Goal: Transaction & Acquisition: Obtain resource

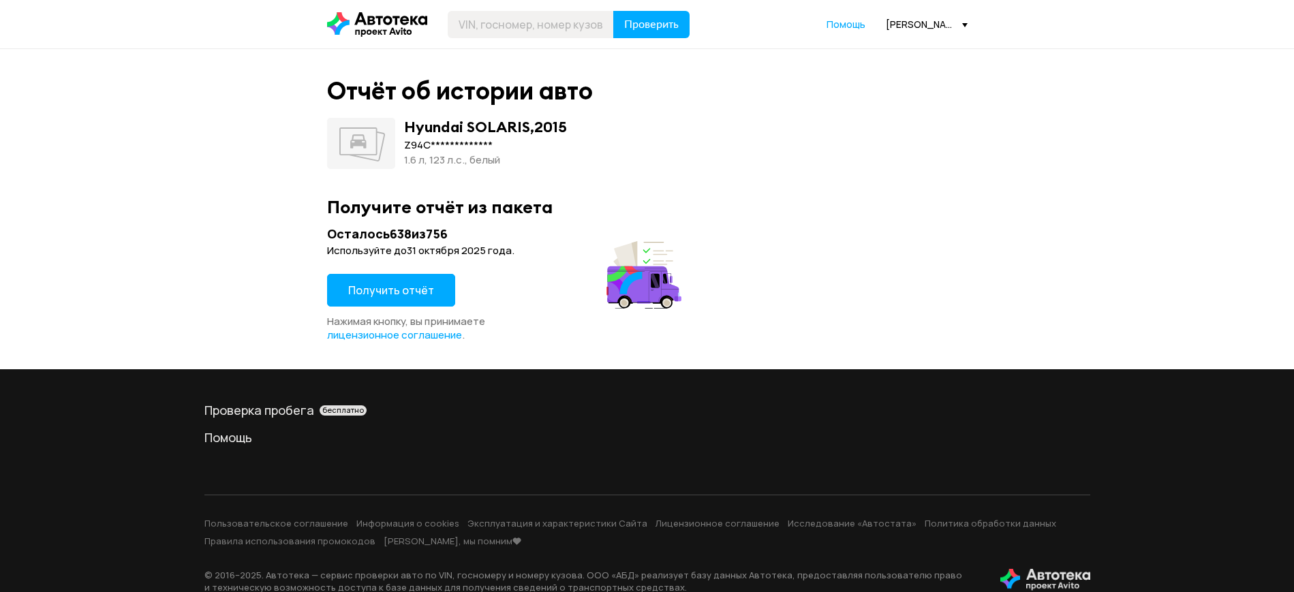
click at [375, 286] on span "Получить отчёт" at bounding box center [391, 290] width 86 height 15
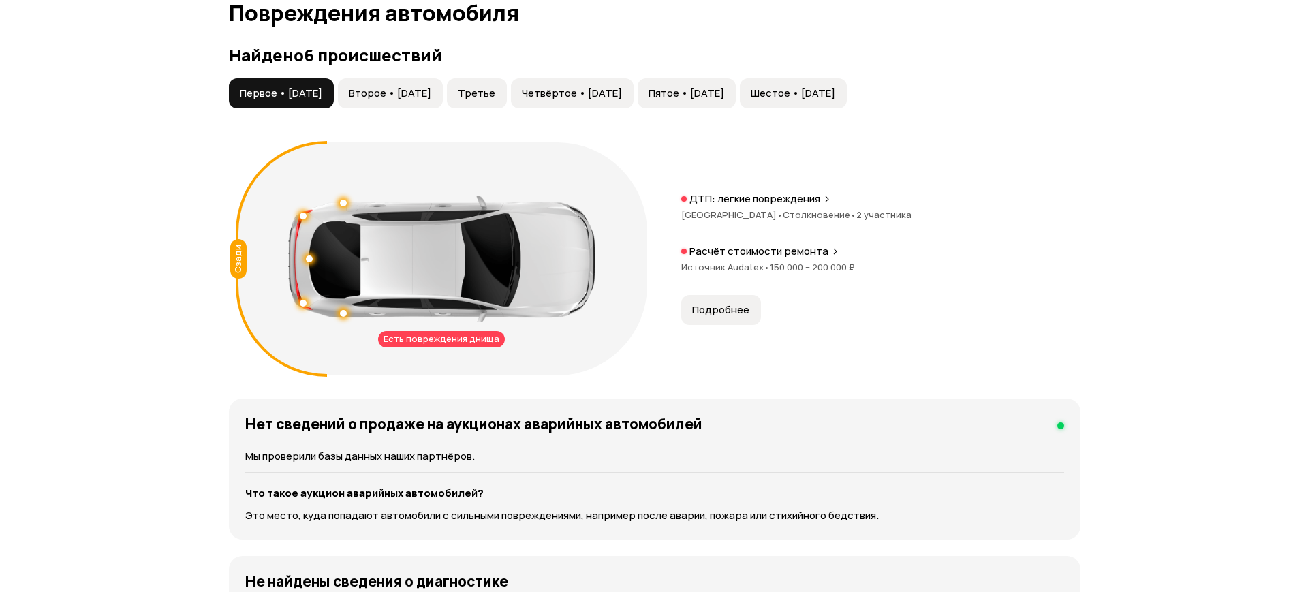
scroll to position [1381, 0]
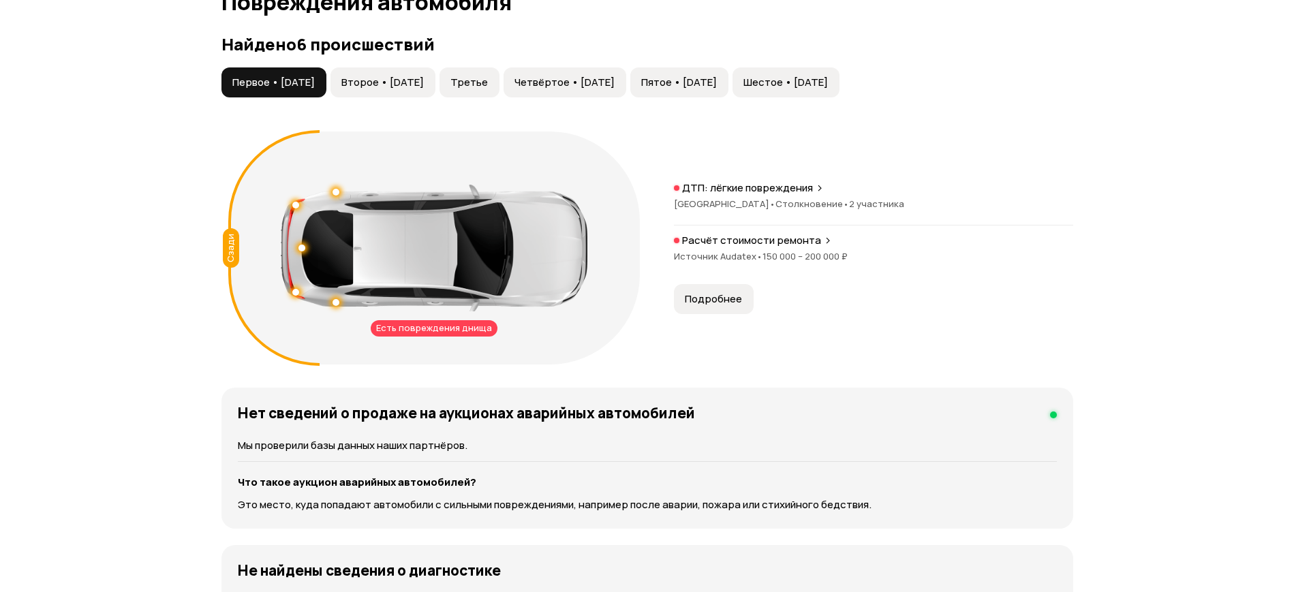
click at [421, 48] on div "Найдено 6 происшествий Первое • [DATE] Второе • [DATE] Третье Четвёртое • [DATE…" at bounding box center [647, 203] width 852 height 337
click at [409, 76] on span "Второе • [DATE]" at bounding box center [382, 83] width 82 height 14
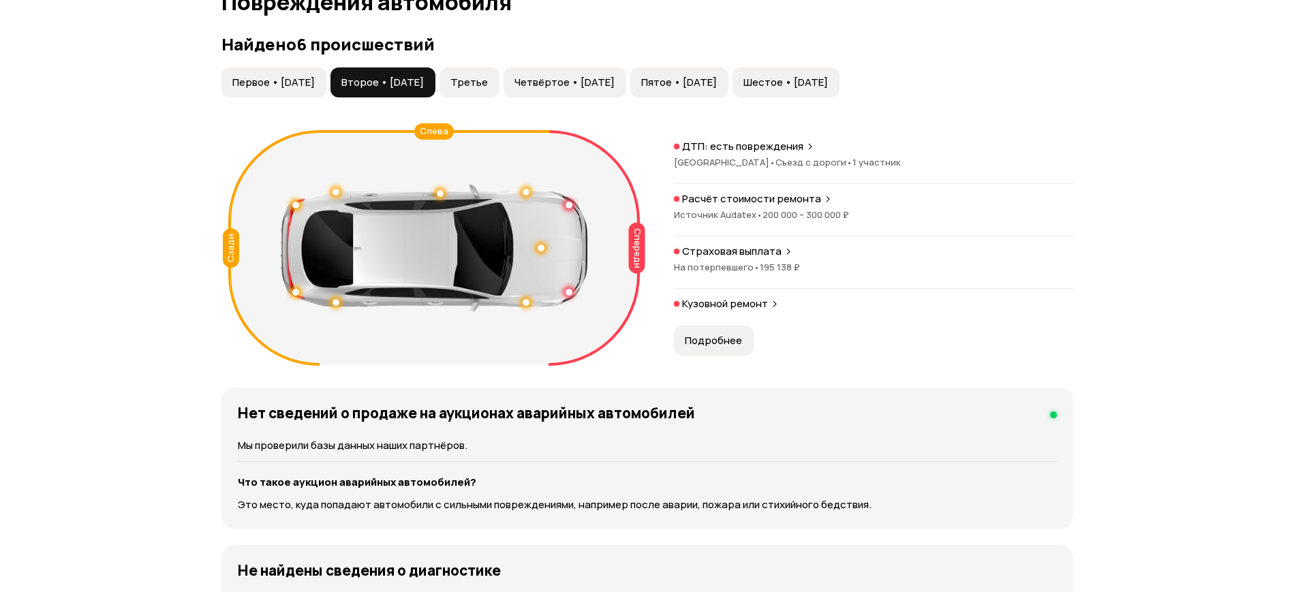
click at [705, 326] on button "Подробнее" at bounding box center [714, 341] width 80 height 30
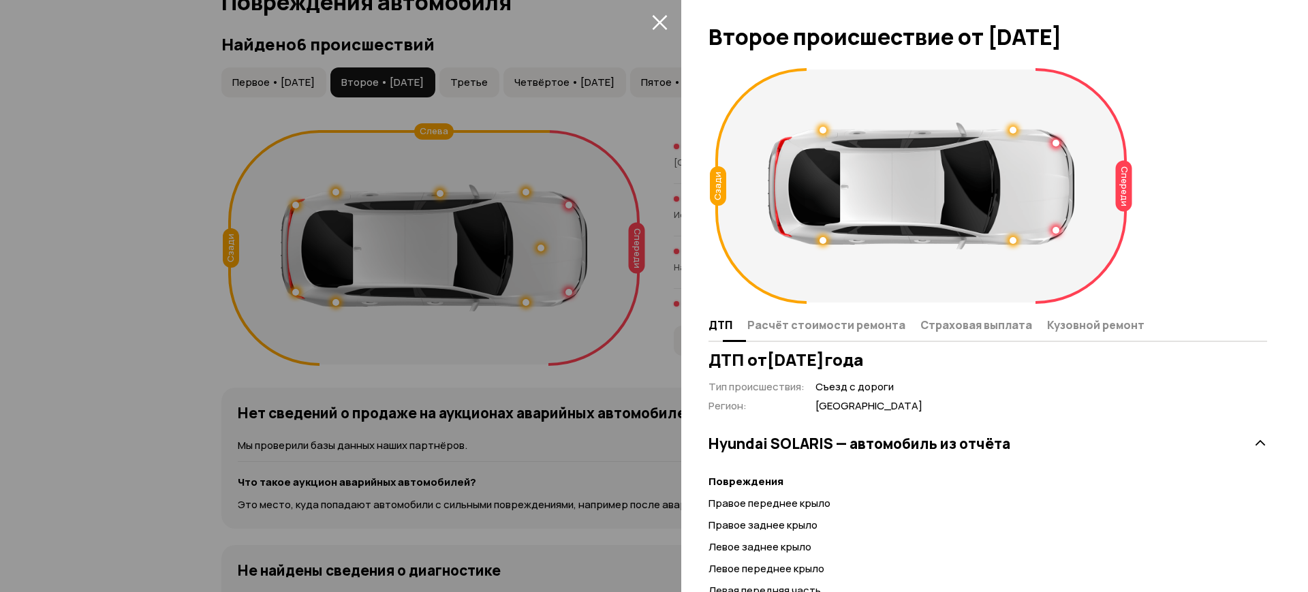
click at [887, 326] on span "Расчёт стоимости ремонта" at bounding box center [827, 325] width 158 height 14
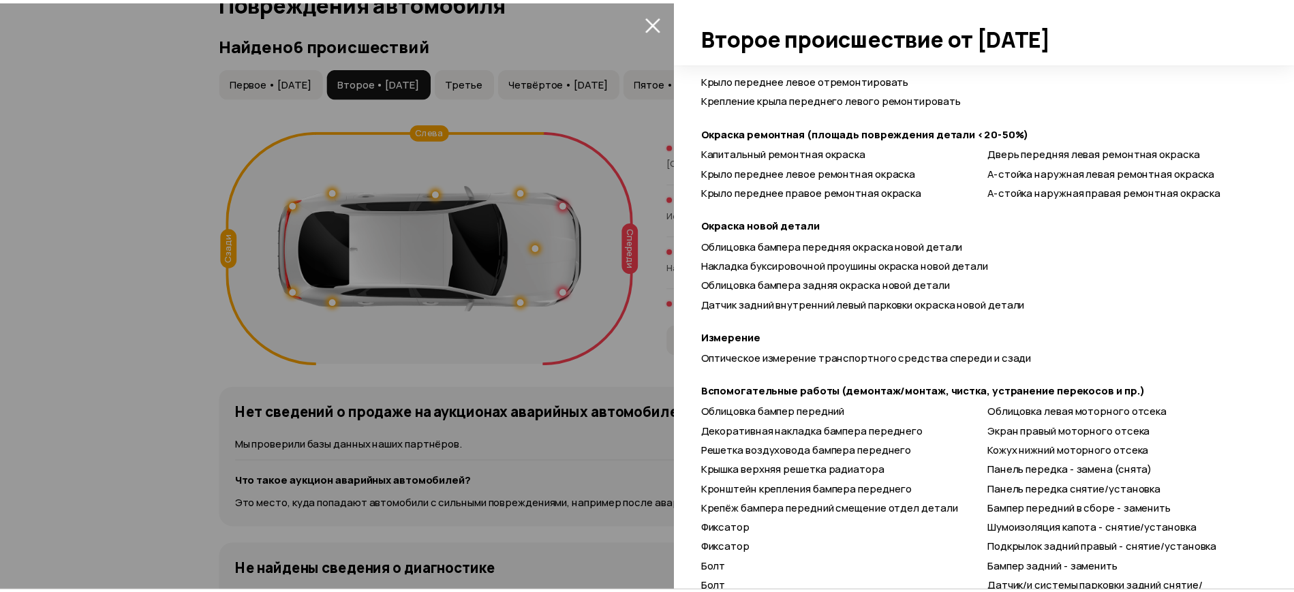
scroll to position [0, 0]
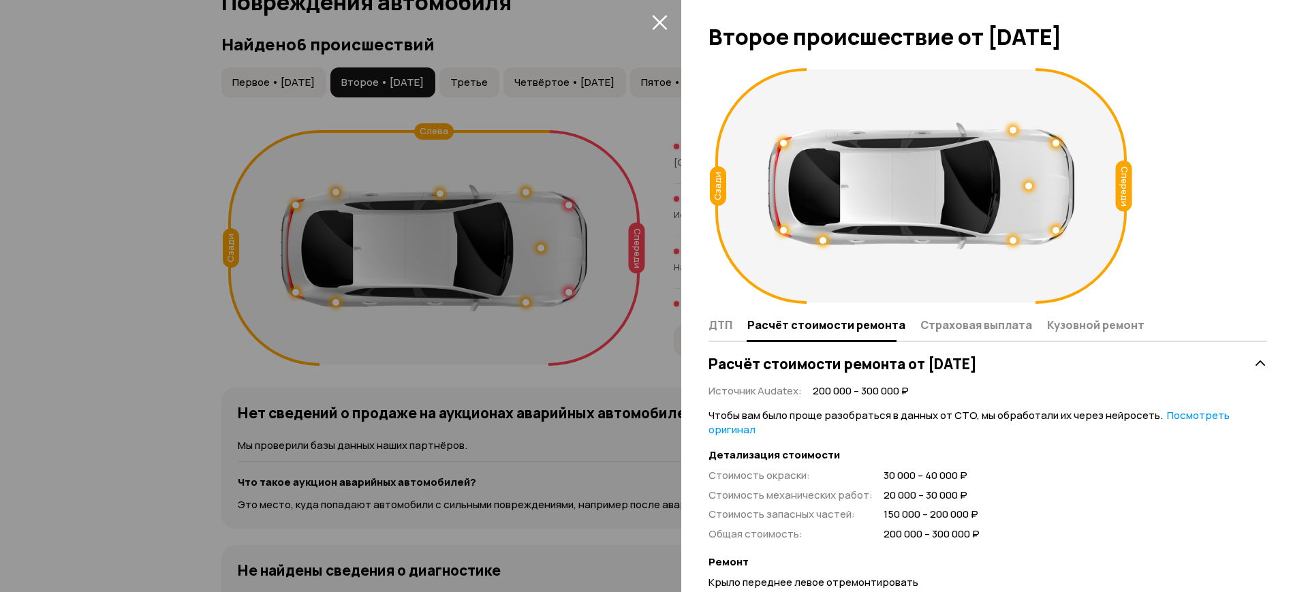
click at [659, 22] on icon "закрыть" at bounding box center [659, 22] width 15 height 15
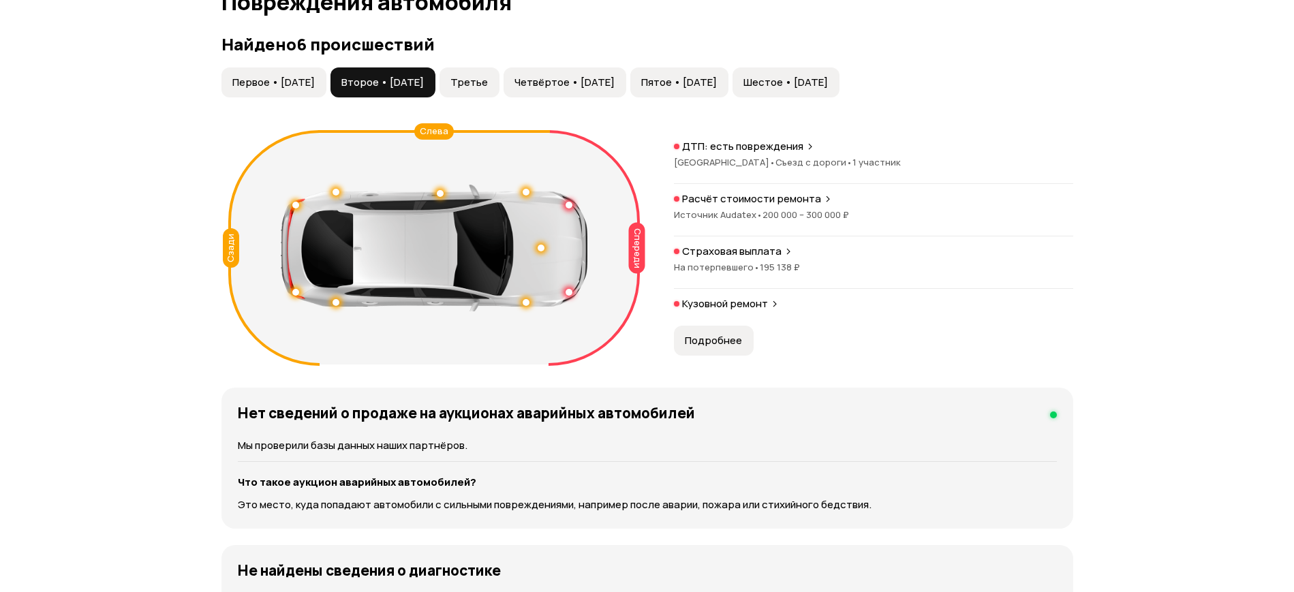
click at [488, 76] on span "Третье" at bounding box center [468, 83] width 37 height 14
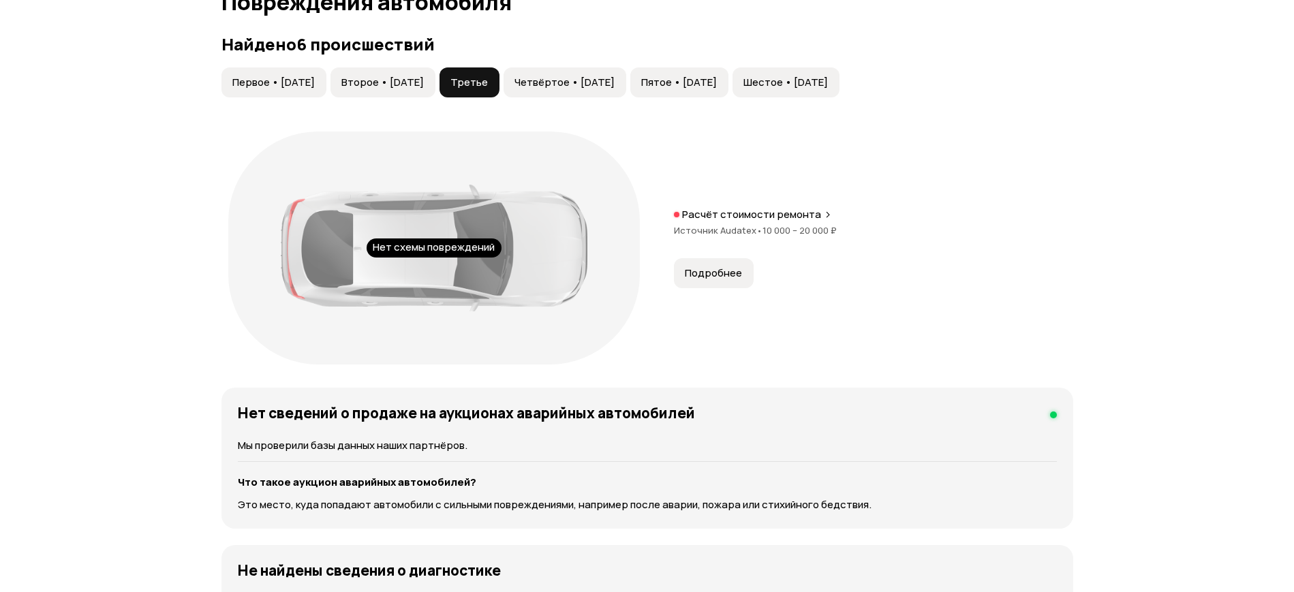
click at [606, 76] on span "Четвёртое • [DATE]" at bounding box center [565, 83] width 100 height 14
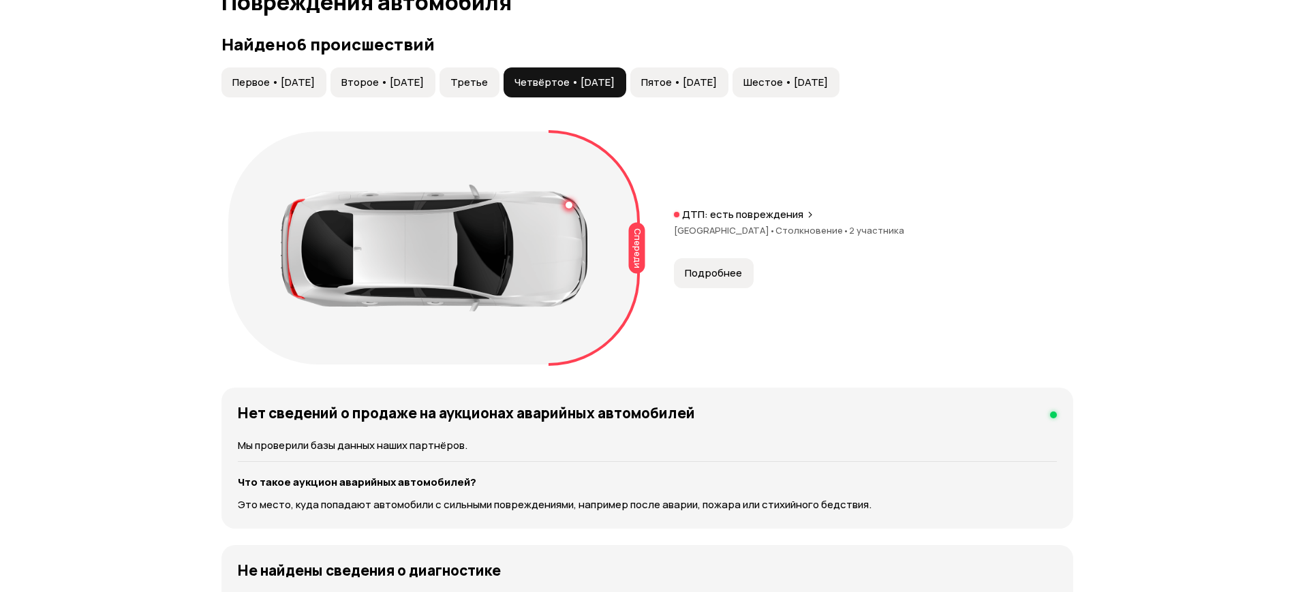
click at [728, 67] on button "Пятое • [DATE]" at bounding box center [679, 82] width 98 height 30
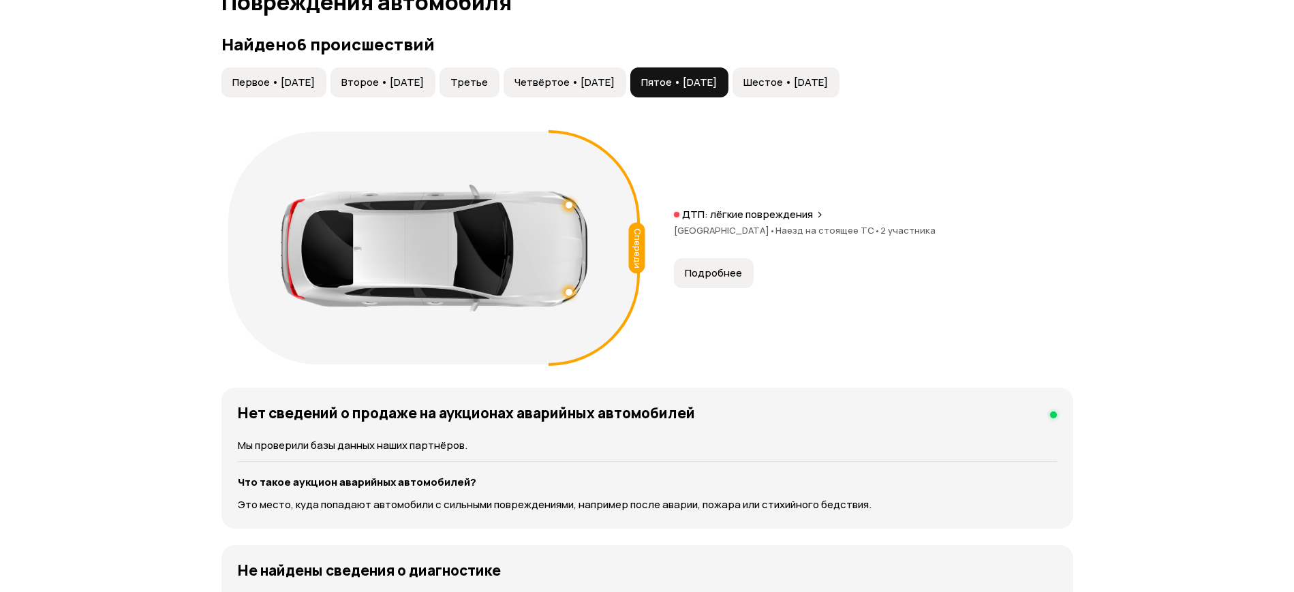
click at [824, 76] on span "Шестое • [DATE]" at bounding box center [785, 83] width 85 height 14
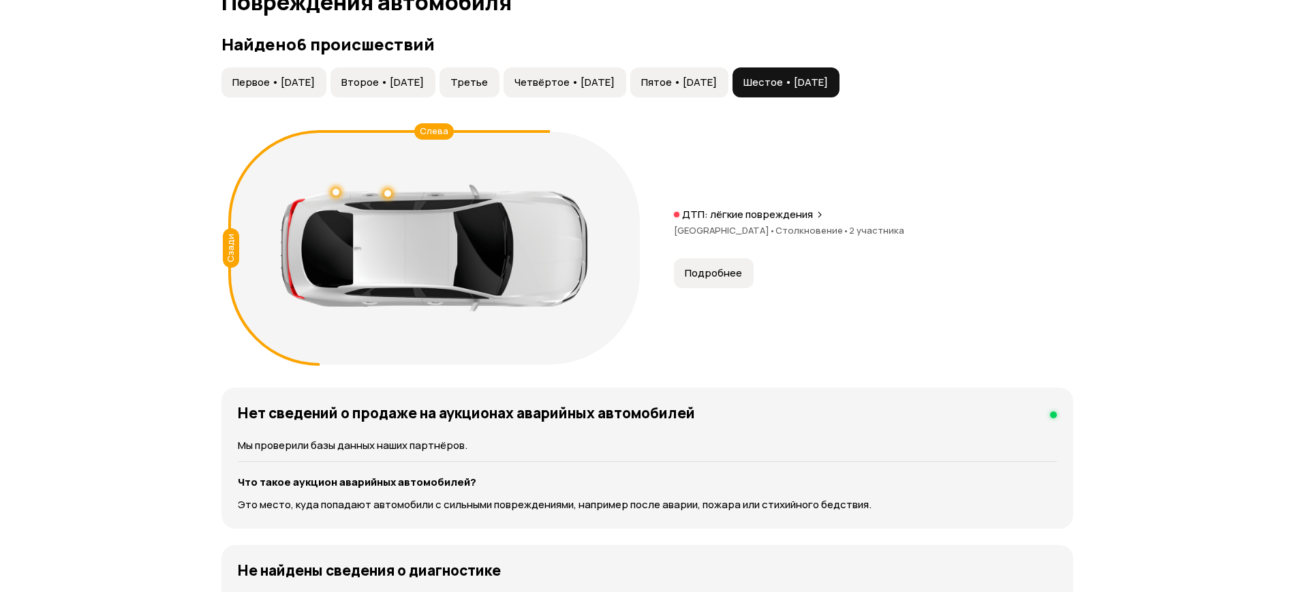
click at [717, 76] on span "Пятое • [DATE]" at bounding box center [679, 83] width 76 height 14
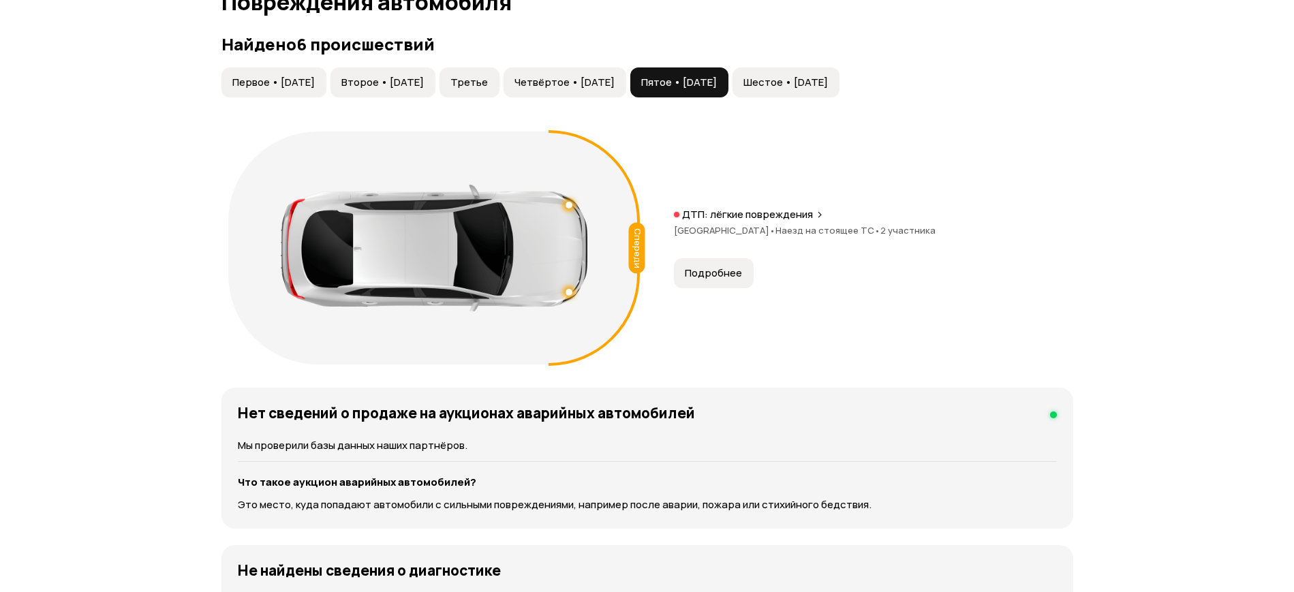
click at [594, 76] on span "Четвёртое • [DATE]" at bounding box center [565, 83] width 100 height 14
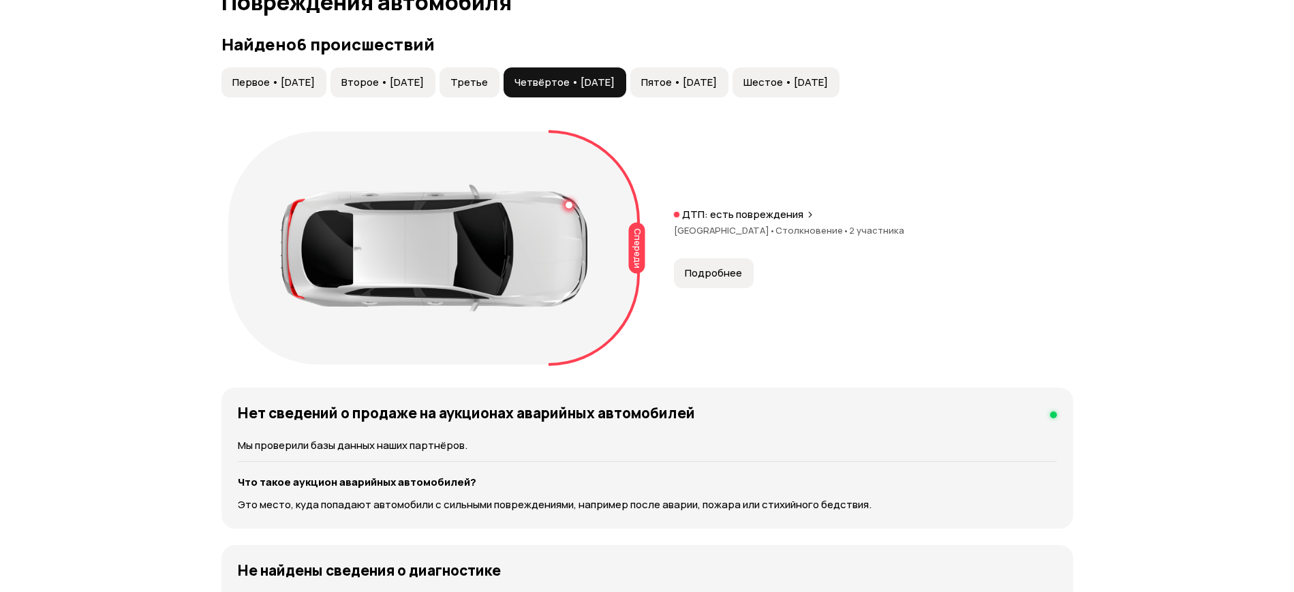
click at [488, 76] on span "Третье" at bounding box center [468, 83] width 37 height 14
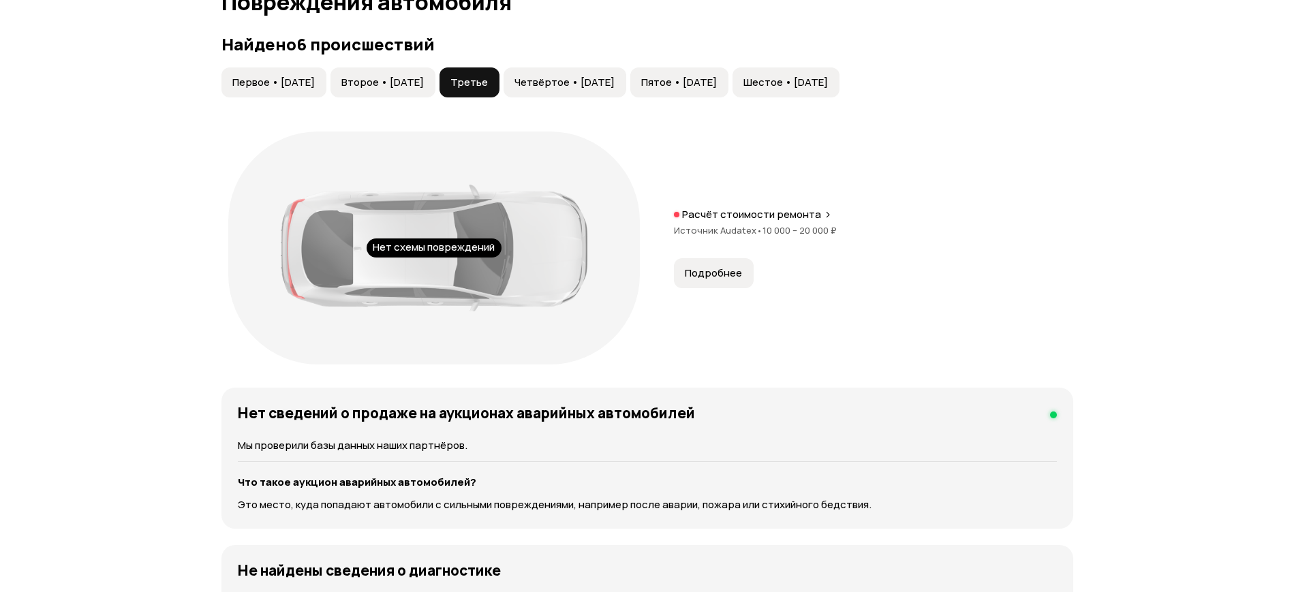
click at [422, 67] on button "Второе • [DATE]" at bounding box center [383, 82] width 105 height 30
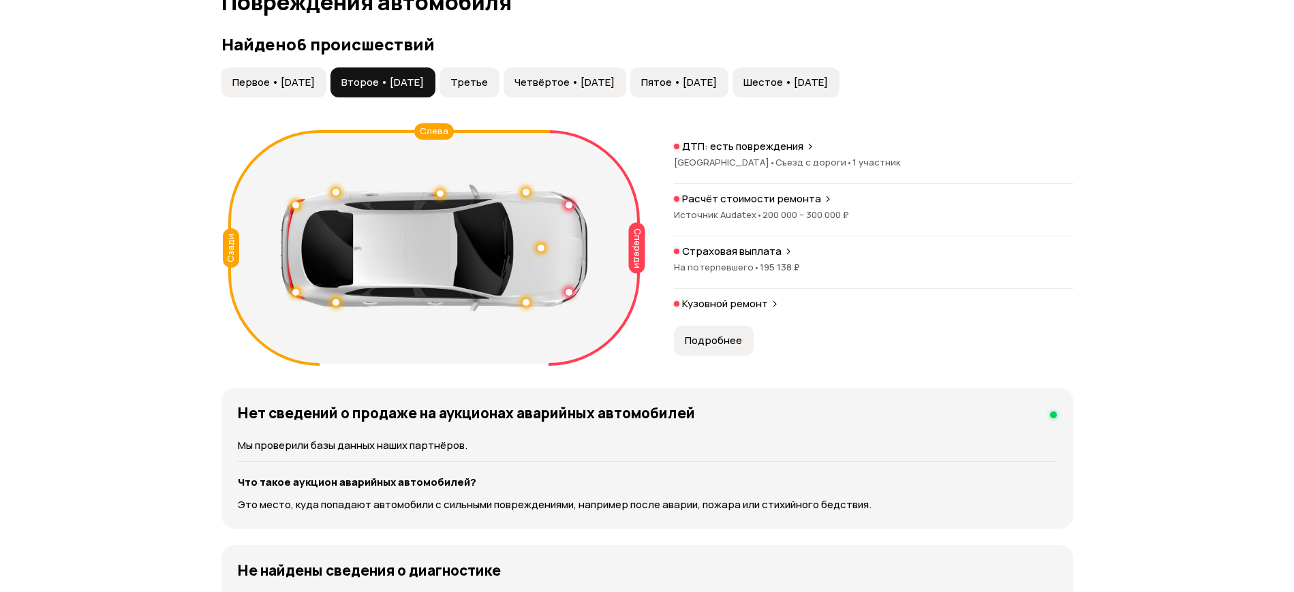
click at [282, 76] on span "Первое • [DATE]" at bounding box center [273, 83] width 82 height 14
